Goal: Task Accomplishment & Management: Manage account settings

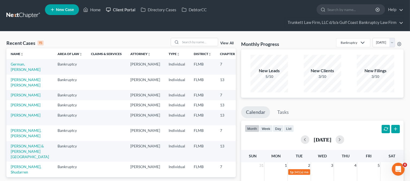
click at [121, 9] on link "Client Portal" at bounding box center [120, 10] width 35 height 10
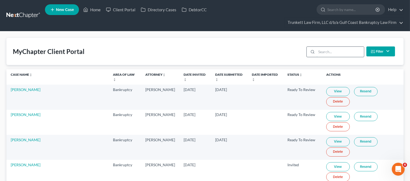
click at [334, 50] on input "search" at bounding box center [340, 52] width 47 height 10
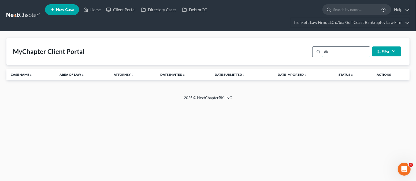
type input "d"
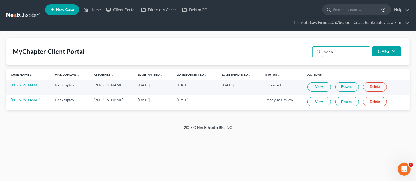
type input "skinn"
click at [317, 99] on link "View" at bounding box center [319, 101] width 24 height 9
click at [97, 7] on link "Home" at bounding box center [92, 10] width 23 height 10
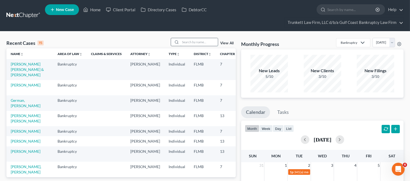
click at [190, 42] on input "search" at bounding box center [200, 42] width 38 height 8
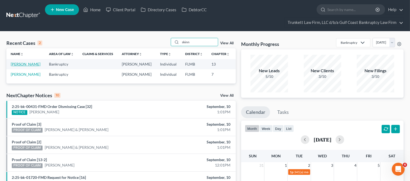
type input "skinn"
click at [19, 64] on link "[PERSON_NAME]" at bounding box center [26, 64] width 30 height 5
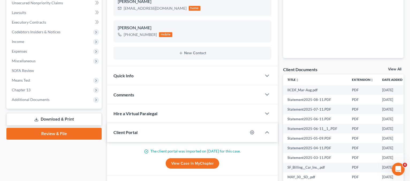
scroll to position [178, 0]
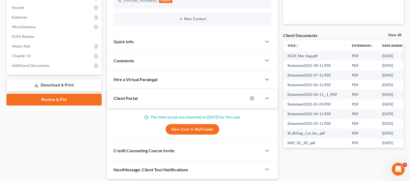
click at [394, 35] on link "View All" at bounding box center [394, 35] width 13 height 4
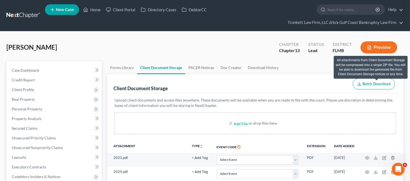
click at [366, 84] on span "Batch Download" at bounding box center [377, 83] width 28 height 5
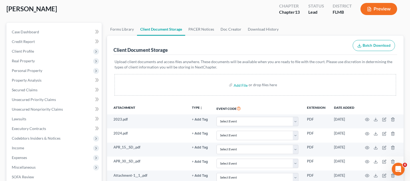
scroll to position [71, 0]
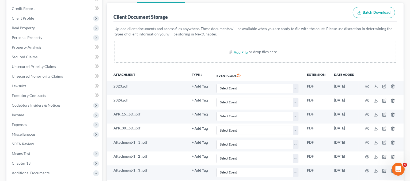
click at [195, 43] on div "Add File or drop files here" at bounding box center [256, 51] width 282 height 21
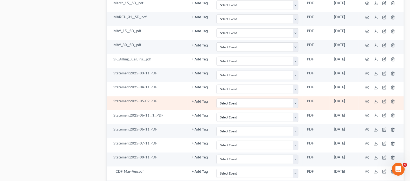
scroll to position [621, 0]
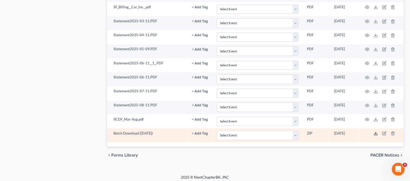
click at [375, 133] on polyline at bounding box center [376, 133] width 2 height 1
